Goal: Information Seeking & Learning: Learn about a topic

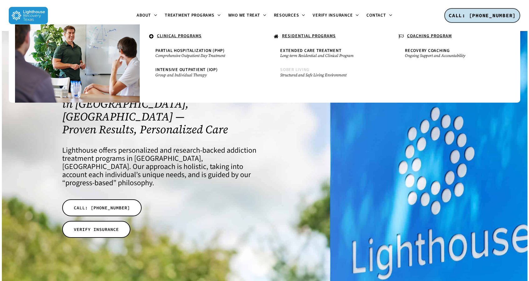
click at [300, 75] on small "Structured and Safe Living Environment" at bounding box center [327, 75] width 94 height 5
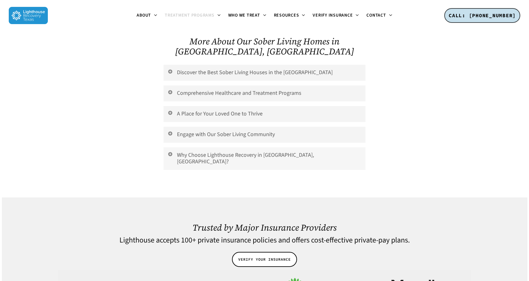
scroll to position [1283, 0]
click at [227, 126] on link "Engage with Our Sober Living Community" at bounding box center [265, 134] width 202 height 16
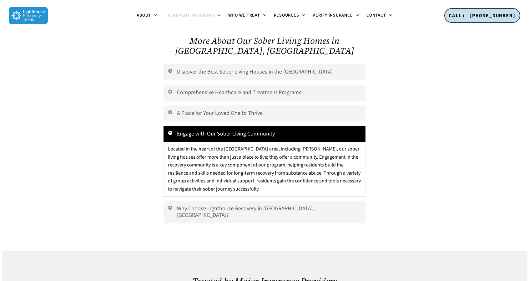
click at [227, 126] on link "Engage with Our Sober Living Community" at bounding box center [265, 134] width 202 height 16
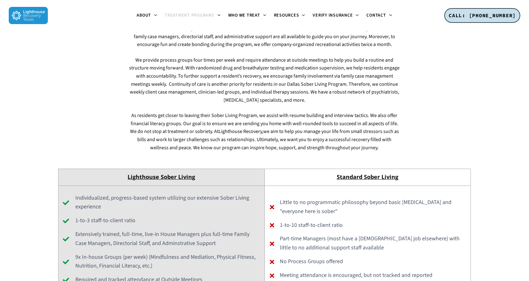
scroll to position [1689, 0]
